Goal: Task Accomplishment & Management: Complete application form

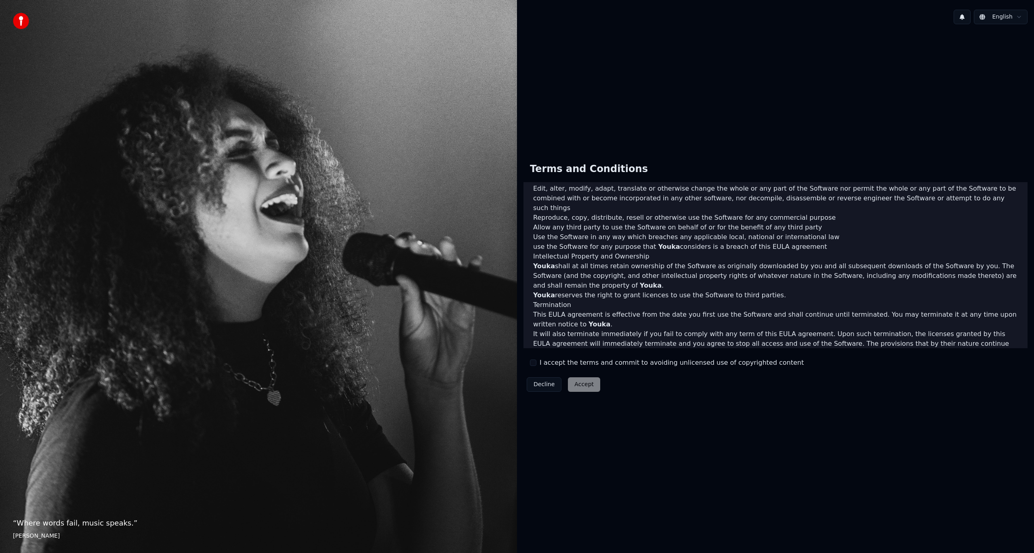
scroll to position [231, 0]
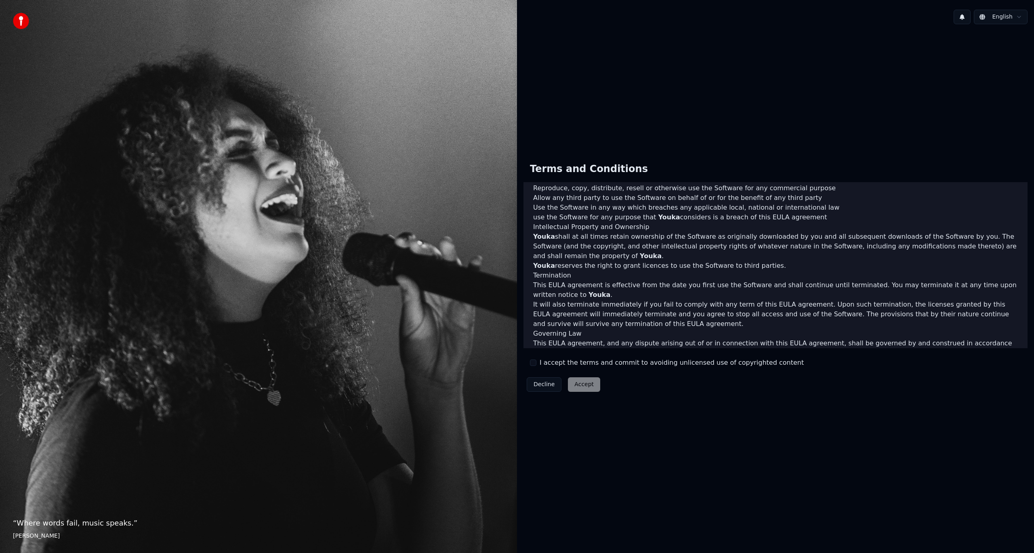
click at [535, 363] on button "I accept the terms and commit to avoiding unlicensed use of copyrighted content" at bounding box center [533, 362] width 6 height 6
click at [577, 380] on button "Accept" at bounding box center [584, 384] width 32 height 15
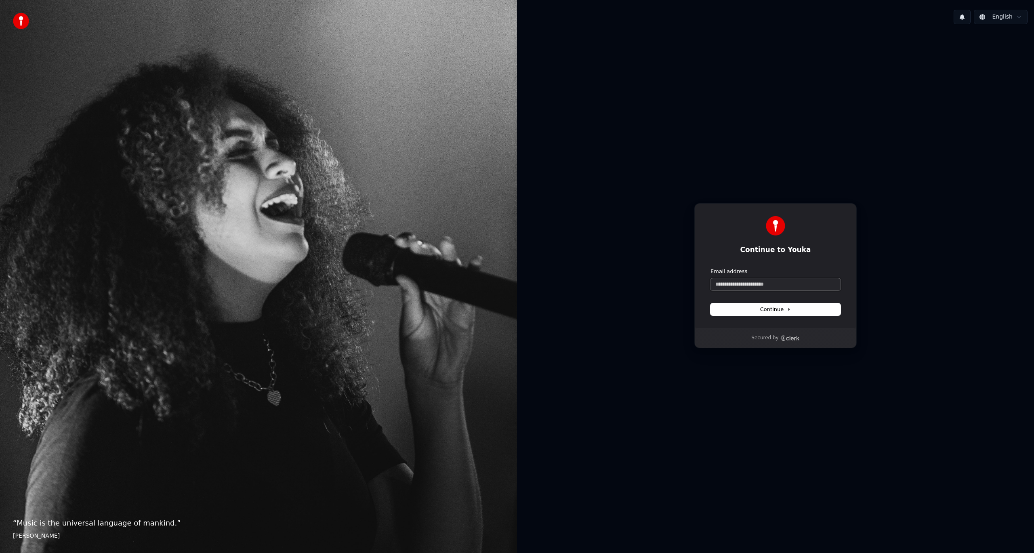
click at [774, 285] on input "Email address" at bounding box center [775, 284] width 130 height 12
